Goal: Task Accomplishment & Management: Manage account settings

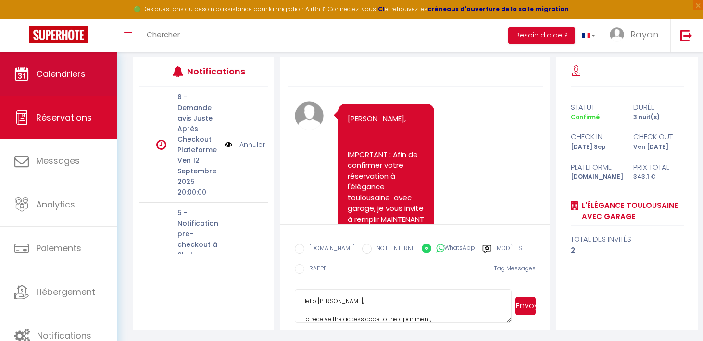
scroll to position [119, 0]
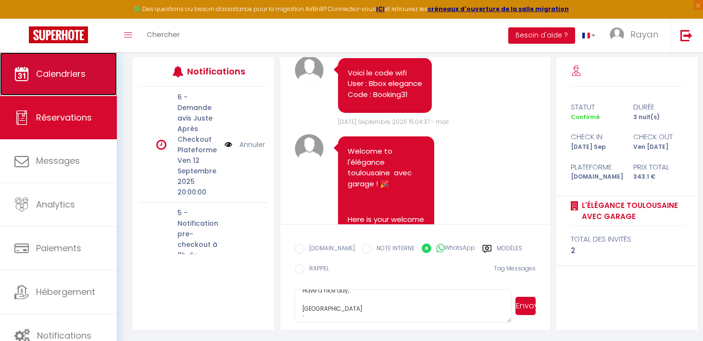
click at [82, 85] on link "Calendriers" at bounding box center [58, 73] width 117 height 43
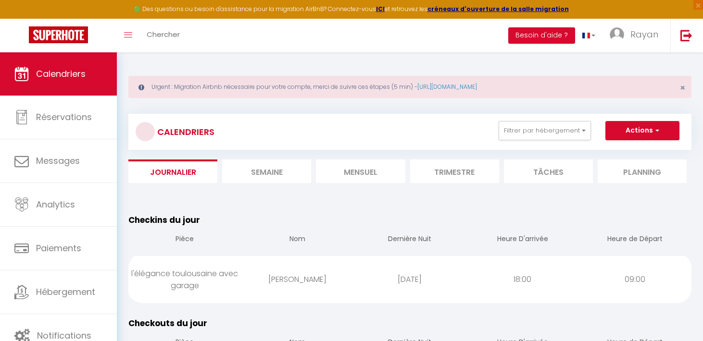
scroll to position [51, 0]
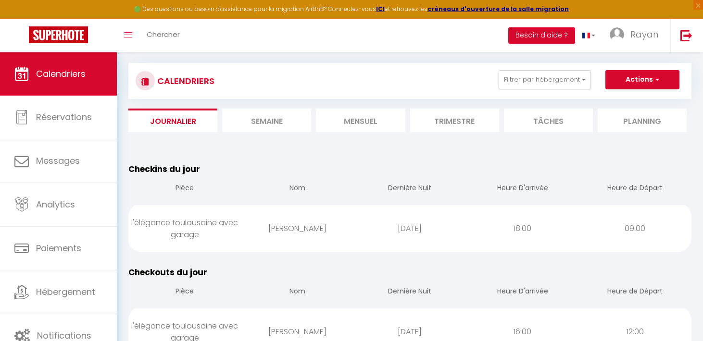
click at [366, 113] on li "Mensuel" at bounding box center [360, 121] width 89 height 24
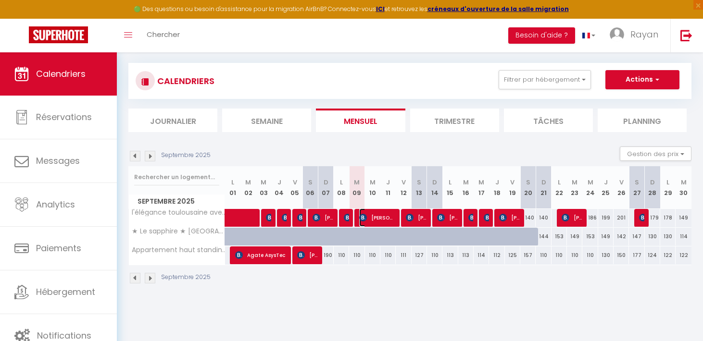
click at [377, 217] on span "[PERSON_NAME]" at bounding box center [377, 218] width 36 height 18
select select "OK"
select select "KO"
select select "1"
select select "0"
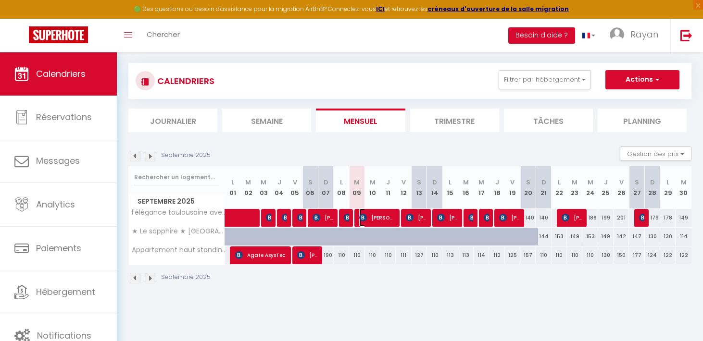
select select "1"
select select
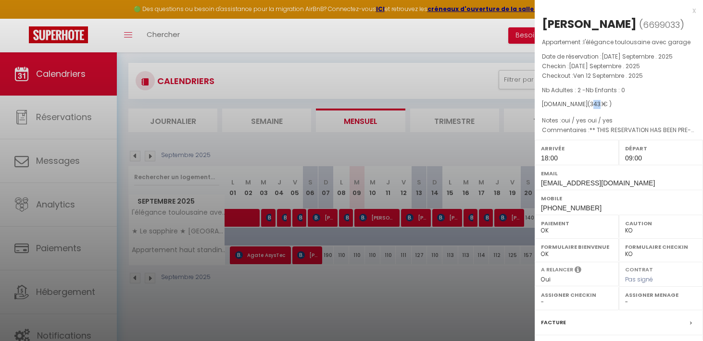
drag, startPoint x: 588, startPoint y: 101, endPoint x: 593, endPoint y: 100, distance: 5.4
click at [593, 100] on span "343.1" at bounding box center [596, 104] width 13 height 8
click at [465, 142] on div at bounding box center [351, 170] width 703 height 341
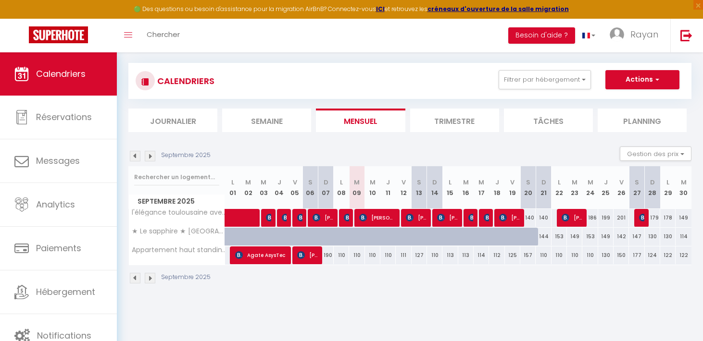
click at [583, 221] on div "186" at bounding box center [589, 218] width 15 height 18
type input "186"
type input "Mer 24 Septembre 2025"
type input "Jeu 25 Septembre 2025"
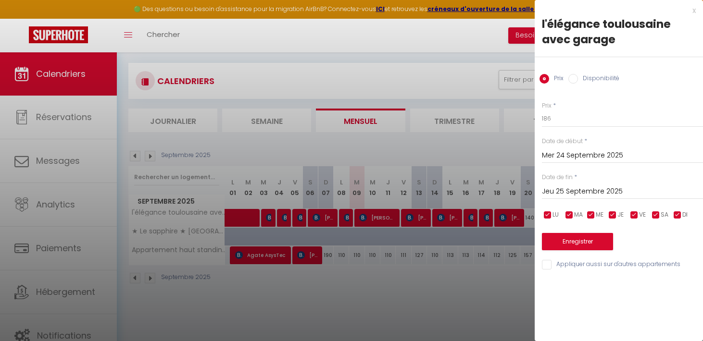
click at [497, 173] on div at bounding box center [351, 170] width 703 height 341
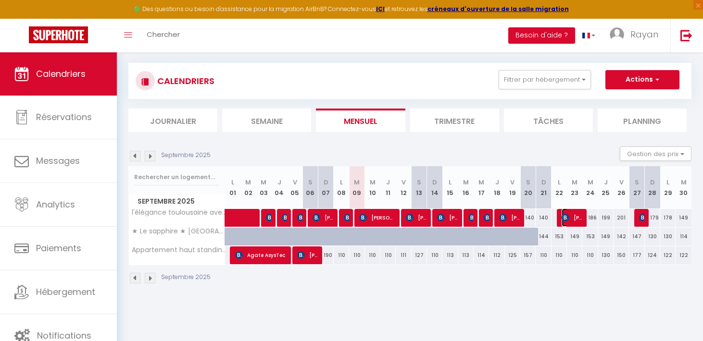
click at [573, 217] on span "[PERSON_NAME]" at bounding box center [571, 218] width 21 height 18
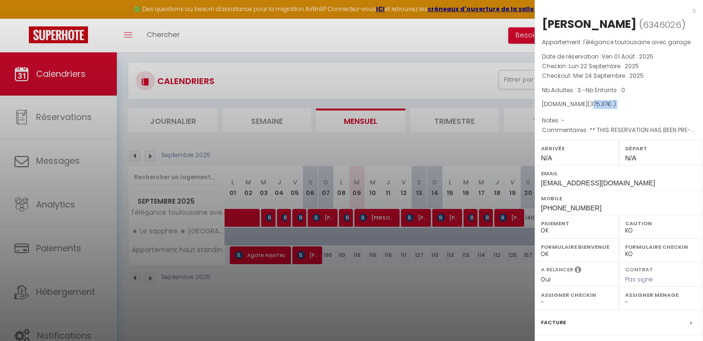
click at [589, 109] on div "Appartement : l'élégance toulousaine avec garage Date de réservation : Ven 01 A…" at bounding box center [618, 86] width 168 height 98
click at [463, 154] on div at bounding box center [351, 170] width 703 height 341
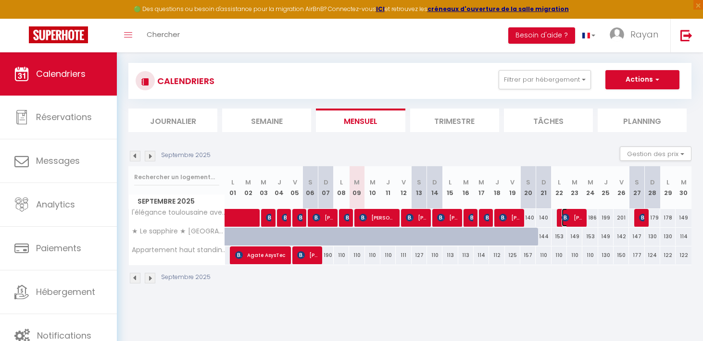
click at [574, 214] on span "[PERSON_NAME]" at bounding box center [571, 218] width 21 height 18
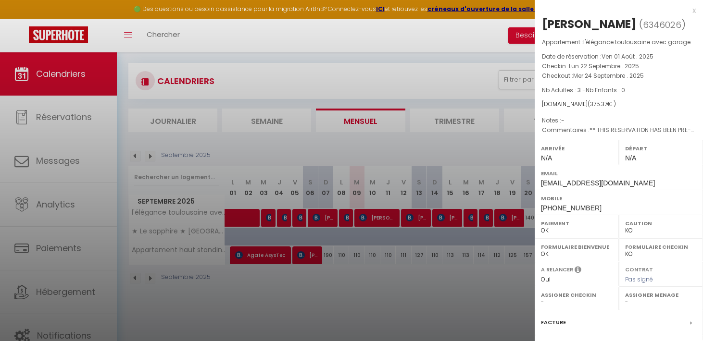
drag, startPoint x: 588, startPoint y: 104, endPoint x: 618, endPoint y: 115, distance: 32.0
click at [603, 107] on span "( 375.37 € )" at bounding box center [601, 104] width 28 height 8
click at [584, 112] on div "Appartement : l'élégance toulousaine avec garage Date de réservation : Ven 01 A…" at bounding box center [618, 86] width 168 height 98
drag, startPoint x: 580, startPoint y: 68, endPoint x: 596, endPoint y: 68, distance: 16.3
click at [596, 68] on span "Lun 22 Septembre . 2025" at bounding box center [604, 66] width 70 height 8
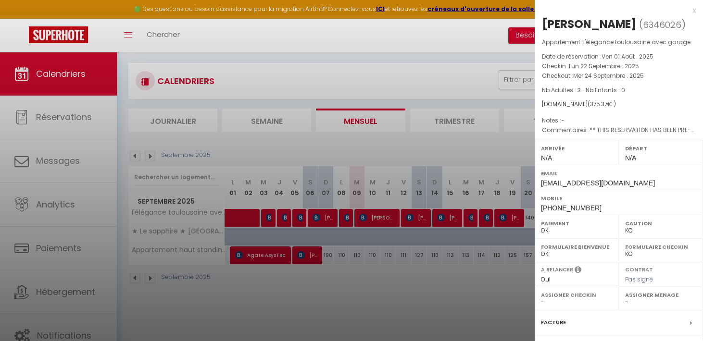
drag, startPoint x: 578, startPoint y: 95, endPoint x: 568, endPoint y: 99, distance: 10.4
click at [569, 99] on div "Appartement : l'élégance toulousaine avec garage Date de réservation : Ven 01 A…" at bounding box center [618, 86] width 168 height 98
click at [522, 114] on div at bounding box center [351, 170] width 703 height 341
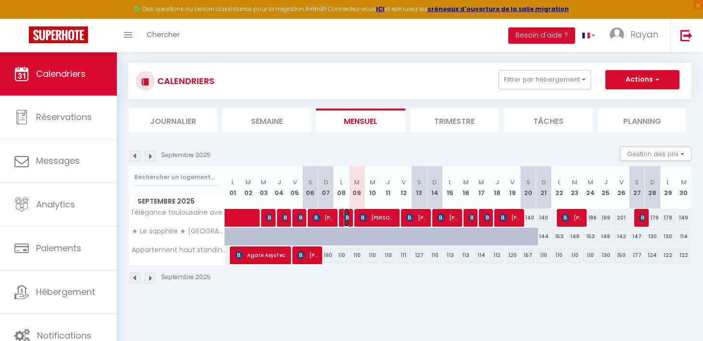
click at [348, 215] on img at bounding box center [348, 218] width 8 height 8
select select "OK"
select select "1"
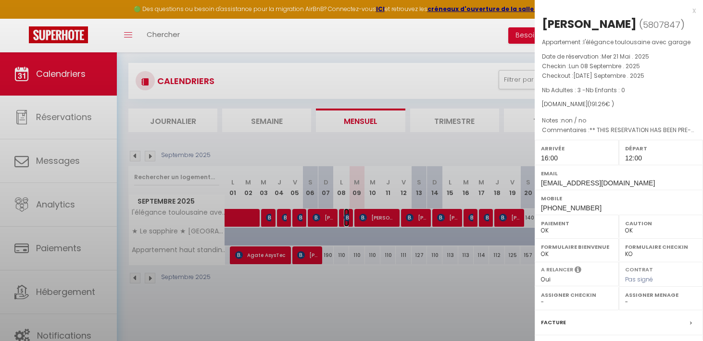
select select
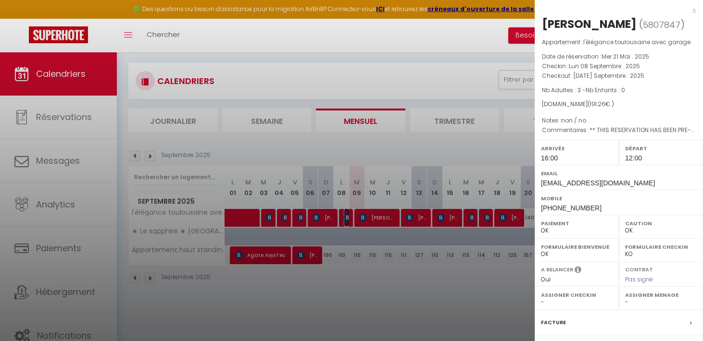
scroll to position [107, 0]
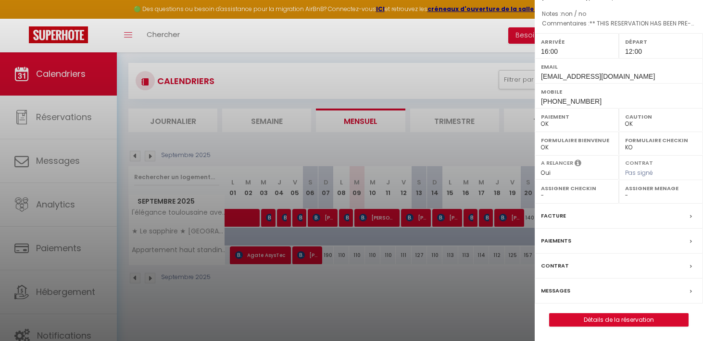
click at [435, 212] on div at bounding box center [351, 170] width 703 height 341
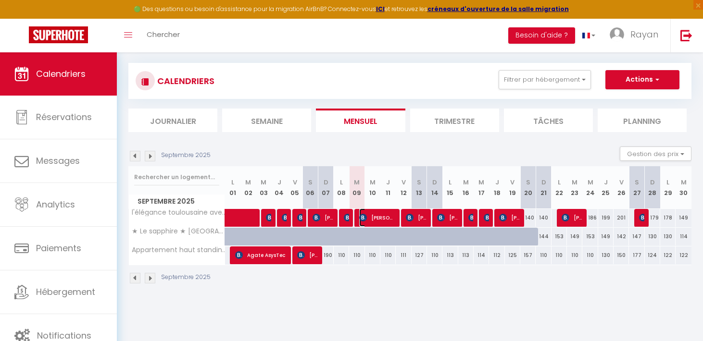
click at [387, 223] on span "[PERSON_NAME]" at bounding box center [377, 218] width 36 height 18
select select "KO"
select select
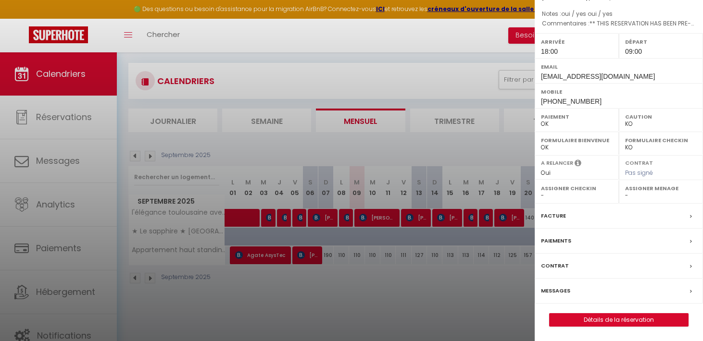
click at [422, 185] on div at bounding box center [351, 170] width 703 height 341
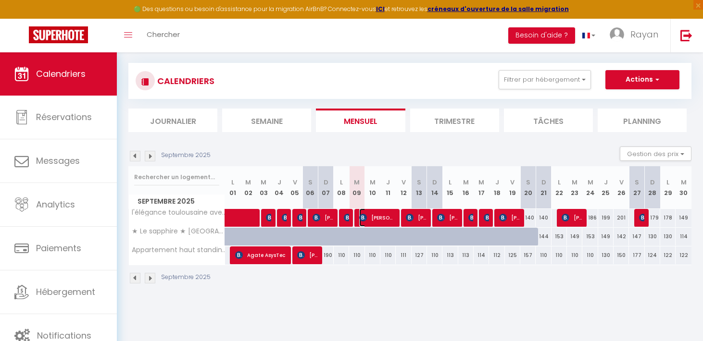
click at [376, 216] on span "[PERSON_NAME]" at bounding box center [377, 218] width 36 height 18
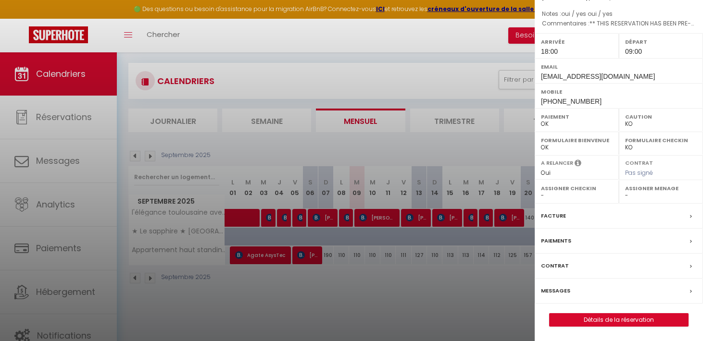
click at [439, 199] on div at bounding box center [351, 170] width 703 height 341
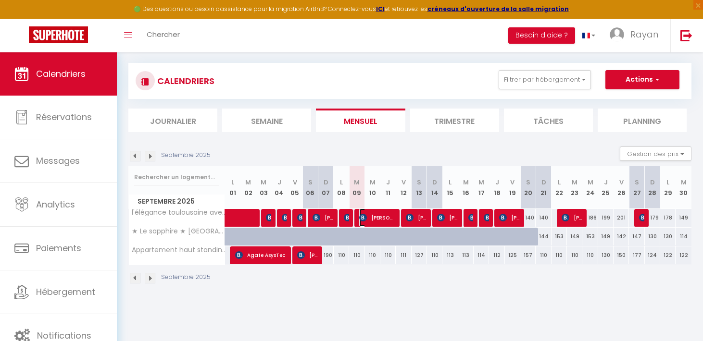
click at [372, 218] on span "[PERSON_NAME]" at bounding box center [377, 218] width 36 height 18
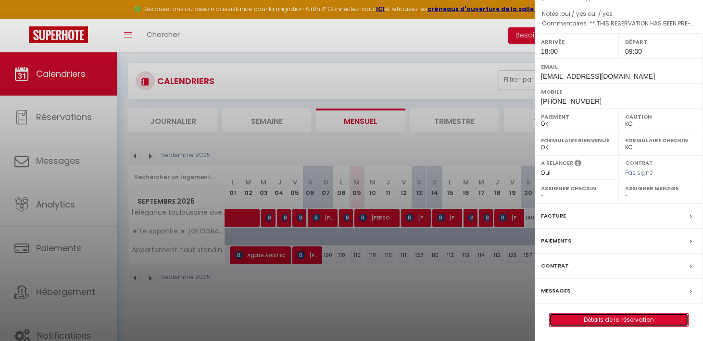
click at [569, 316] on link "Détails de la réservation" at bounding box center [618, 320] width 138 height 12
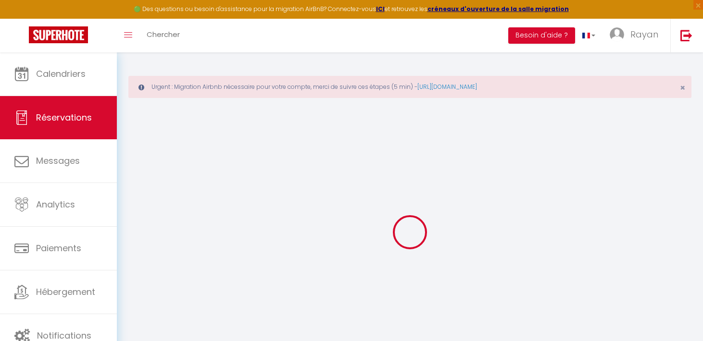
select select
checkbox input "false"
select index
select select
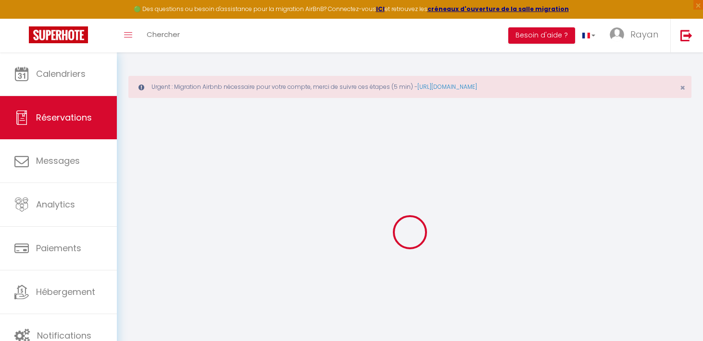
select select
checkbox input "false"
select index
type https\ "** THIS RESERVATION HAS BEEN PRE-PAID ** BOOKING NOTE : Payment charge is EUR 4…"
type input "35"
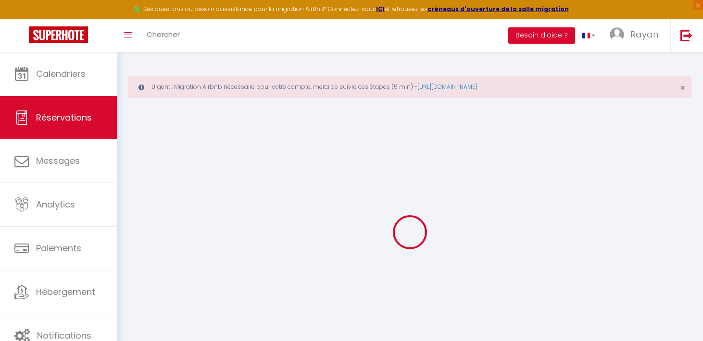
type input "18.93"
select select
checkbox input "false"
select index
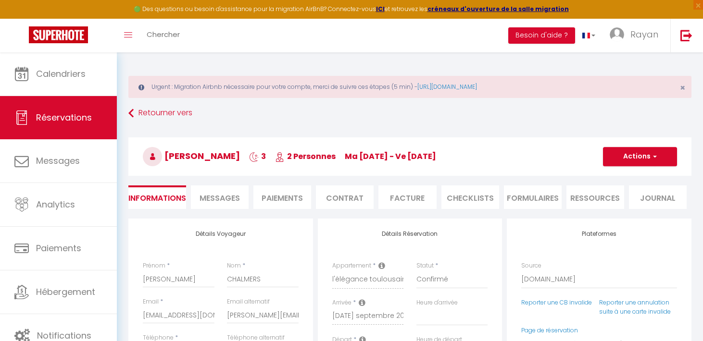
checkbox input "false"
select index
select select "18:00"
select select "09:00"
